Goal: Navigation & Orientation: Find specific page/section

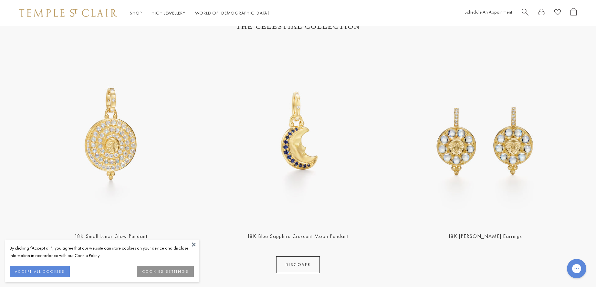
scroll to position [258, 0]
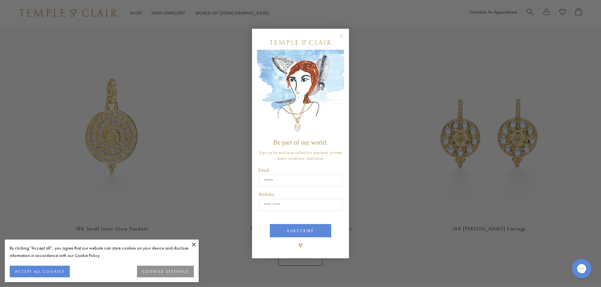
click at [341, 34] on circle "Close dialog" at bounding box center [342, 36] width 8 height 8
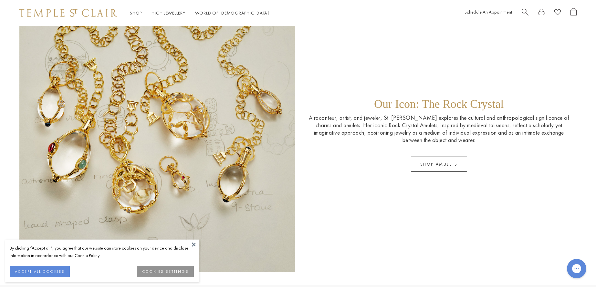
scroll to position [1001, 0]
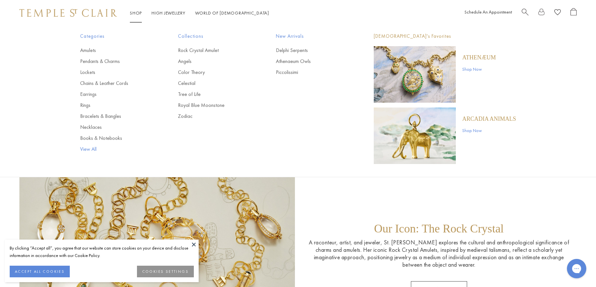
click at [88, 151] on link "View All" at bounding box center [116, 149] width 72 height 7
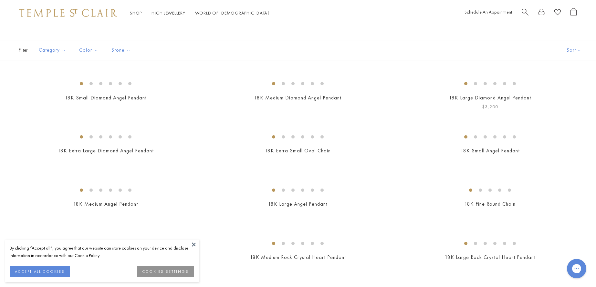
scroll to position [97, 0]
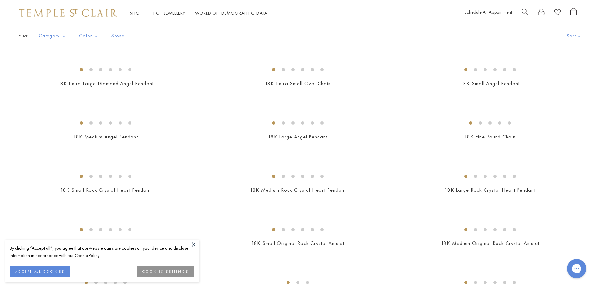
click at [394, 20] on div "Shop Shop Categories Amulets Pendants & Charms Lockets Chains & Leather Cords E…" at bounding box center [298, 13] width 596 height 26
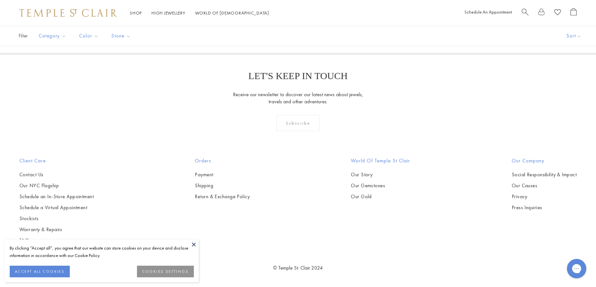
scroll to position [3456, 0]
